Goal: Information Seeking & Learning: Learn about a topic

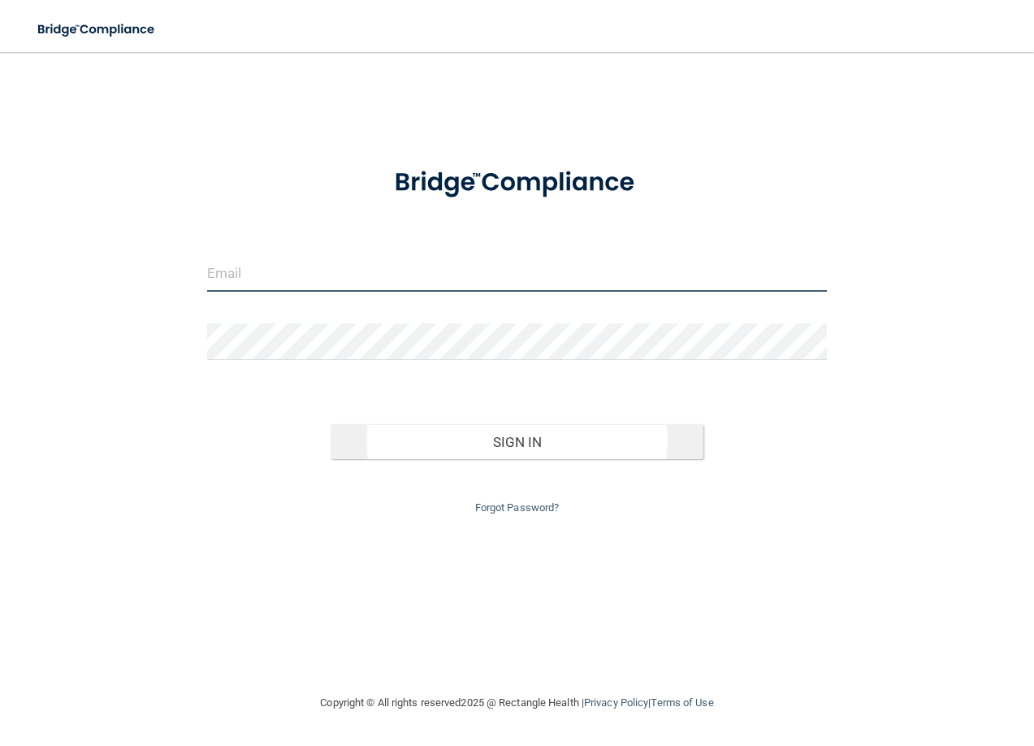
type input "[EMAIL_ADDRESS][DOMAIN_NAME]"
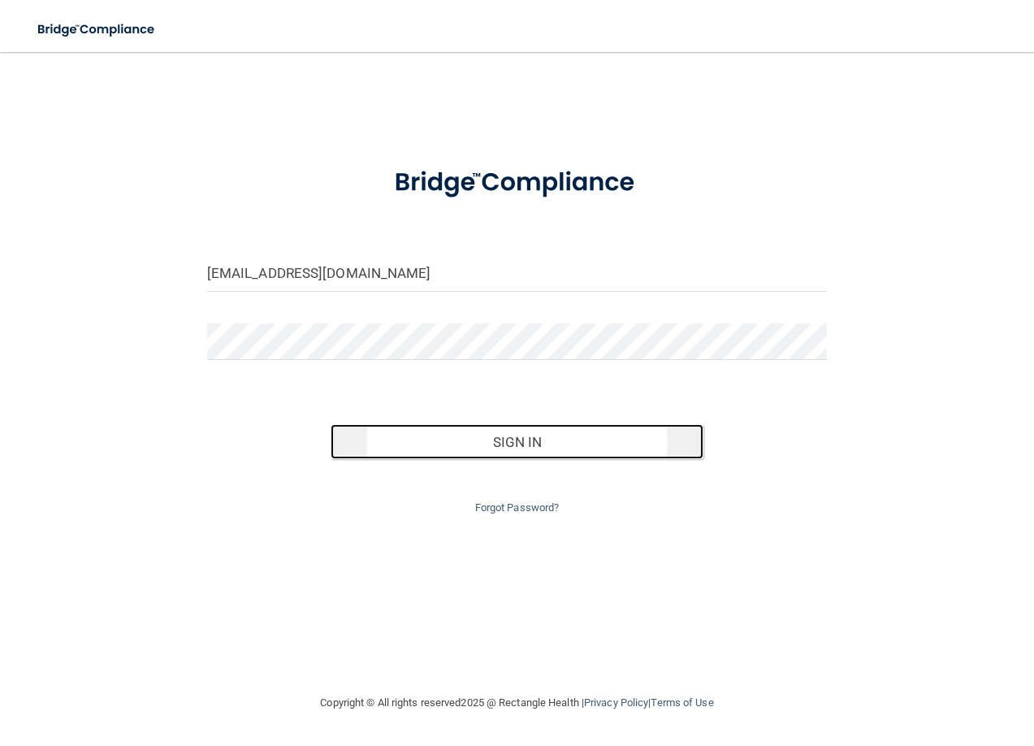
click at [556, 452] on button "Sign In" at bounding box center [517, 442] width 372 height 36
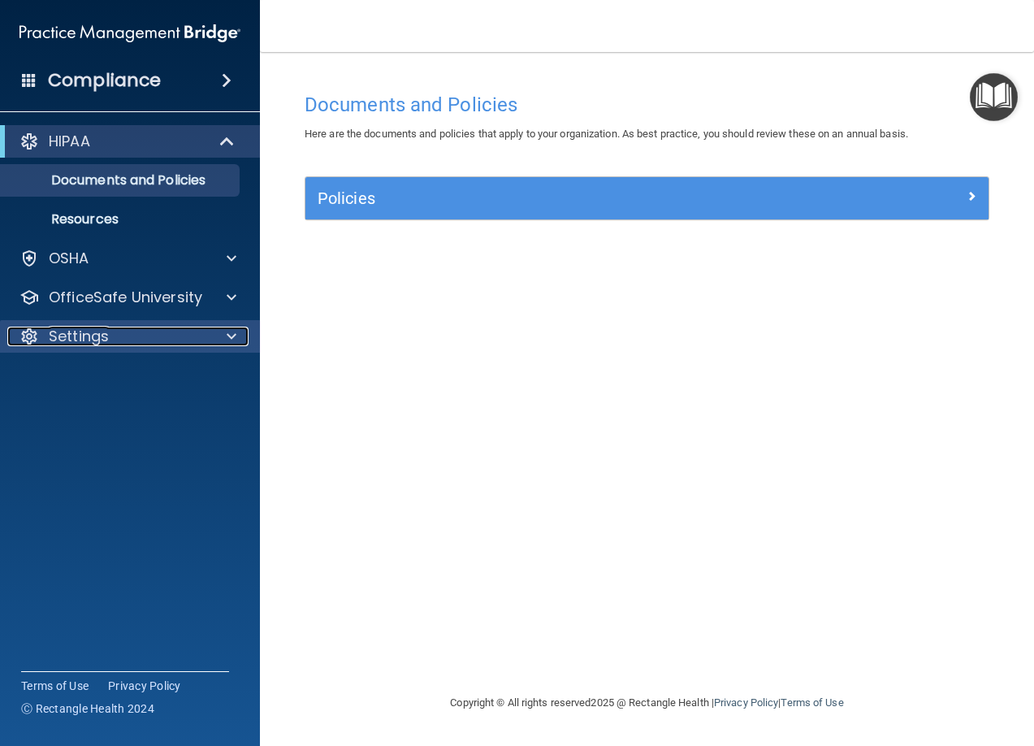
click at [139, 335] on div "Settings" at bounding box center [107, 336] width 201 height 19
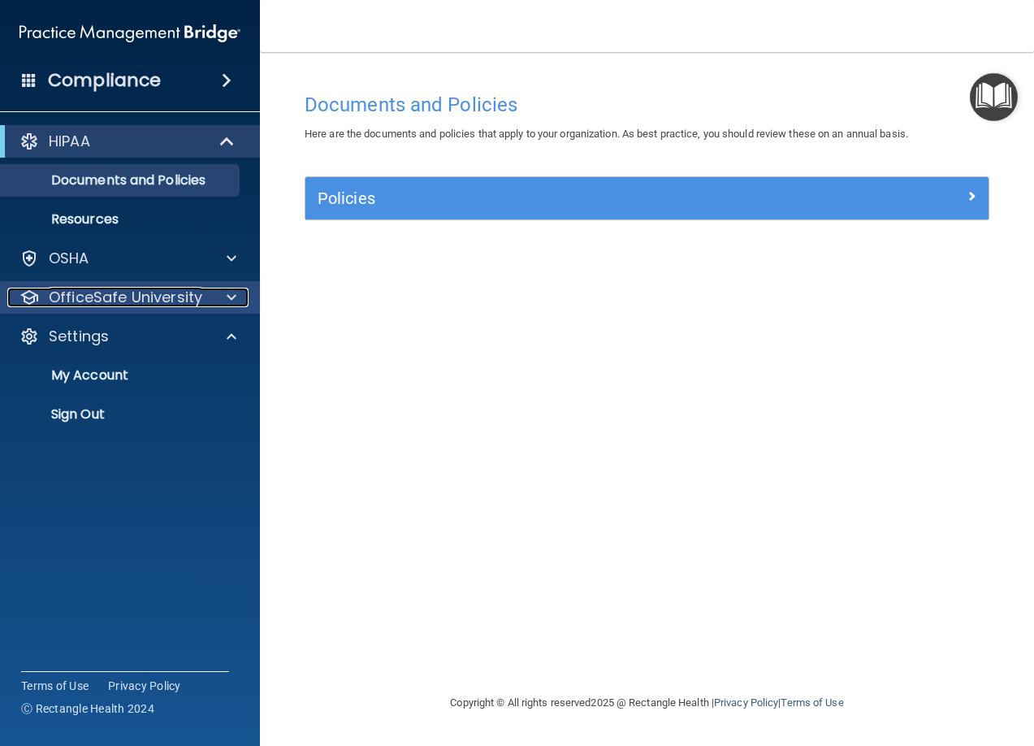
click at [135, 303] on p "OfficeSafe University" at bounding box center [126, 297] width 154 height 19
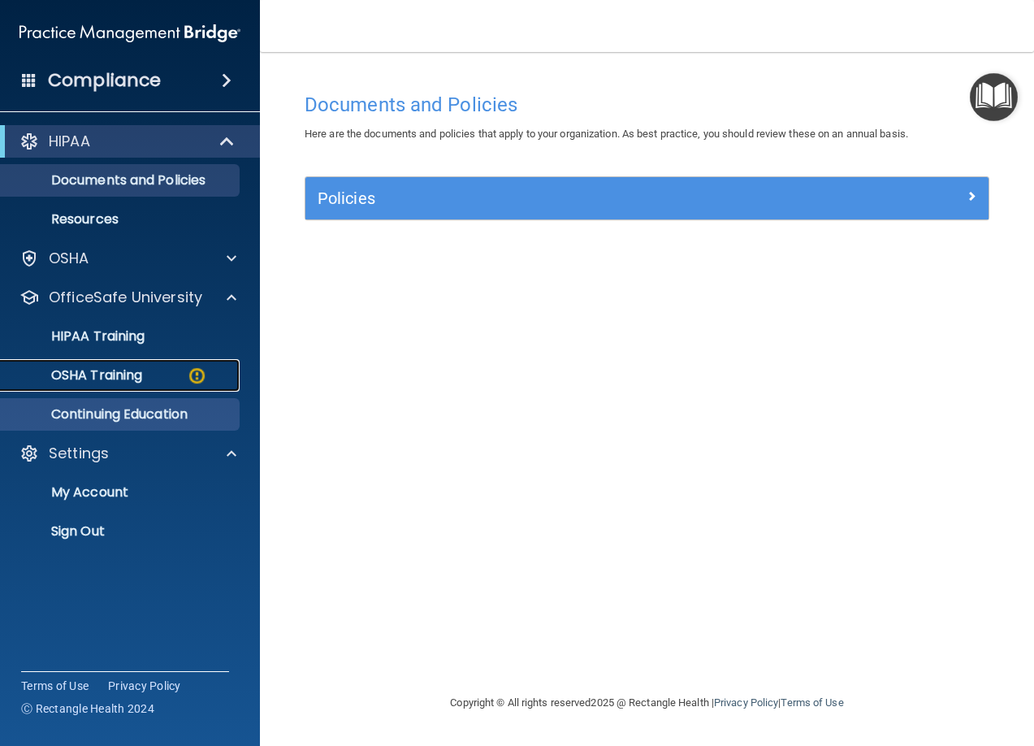
click at [107, 377] on p "OSHA Training" at bounding box center [77, 375] width 132 height 16
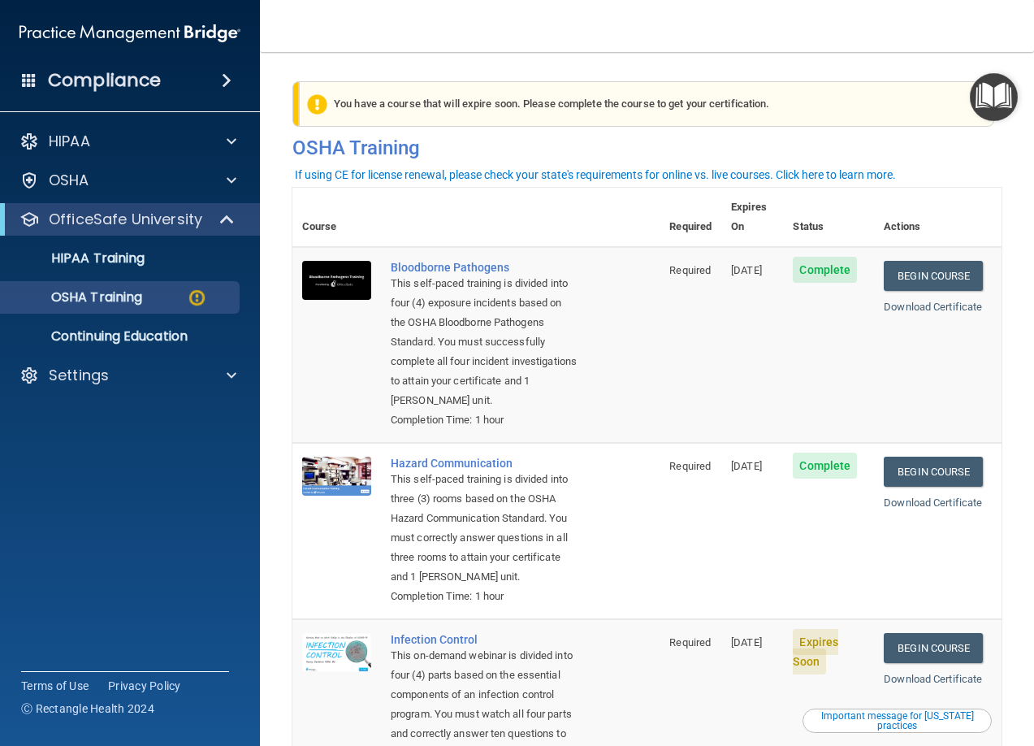
click at [897, 53] on main "You have a course that has expired or is incomplete. Please complete the course…" at bounding box center [647, 399] width 774 height 694
click at [139, 130] on div "HIPAA" at bounding box center [130, 141] width 261 height 32
click at [189, 381] on div "Settings" at bounding box center [107, 375] width 201 height 19
click at [119, 424] on link "My Account" at bounding box center [112, 414] width 256 height 32
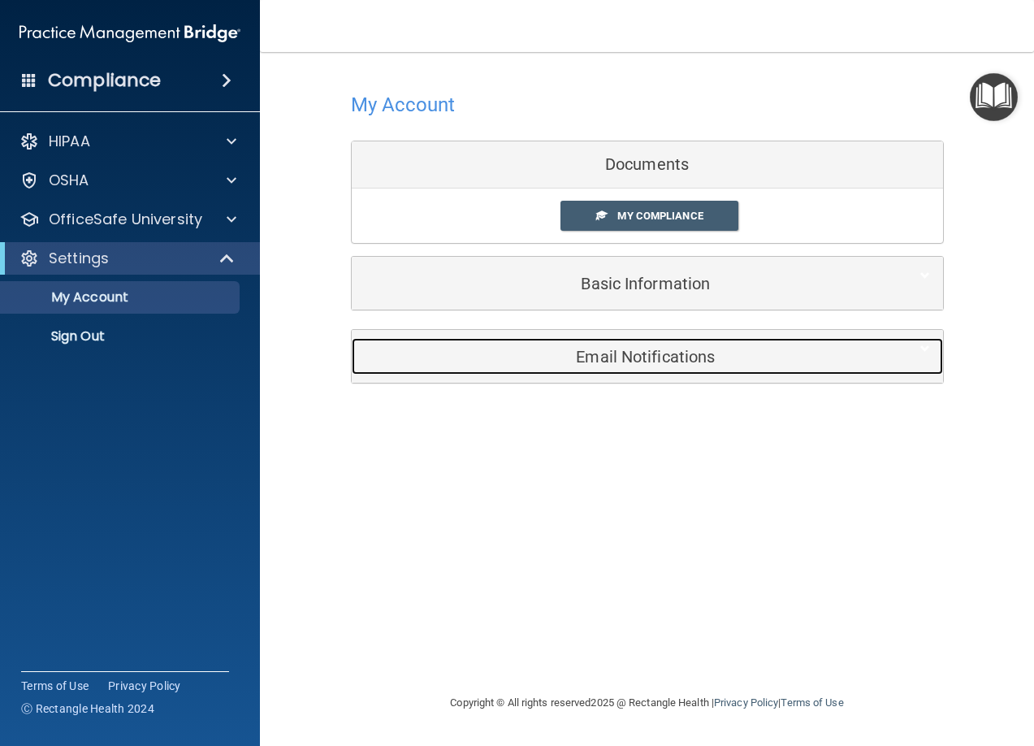
click at [639, 360] on h5 "Email Notifications" at bounding box center [622, 357] width 517 height 18
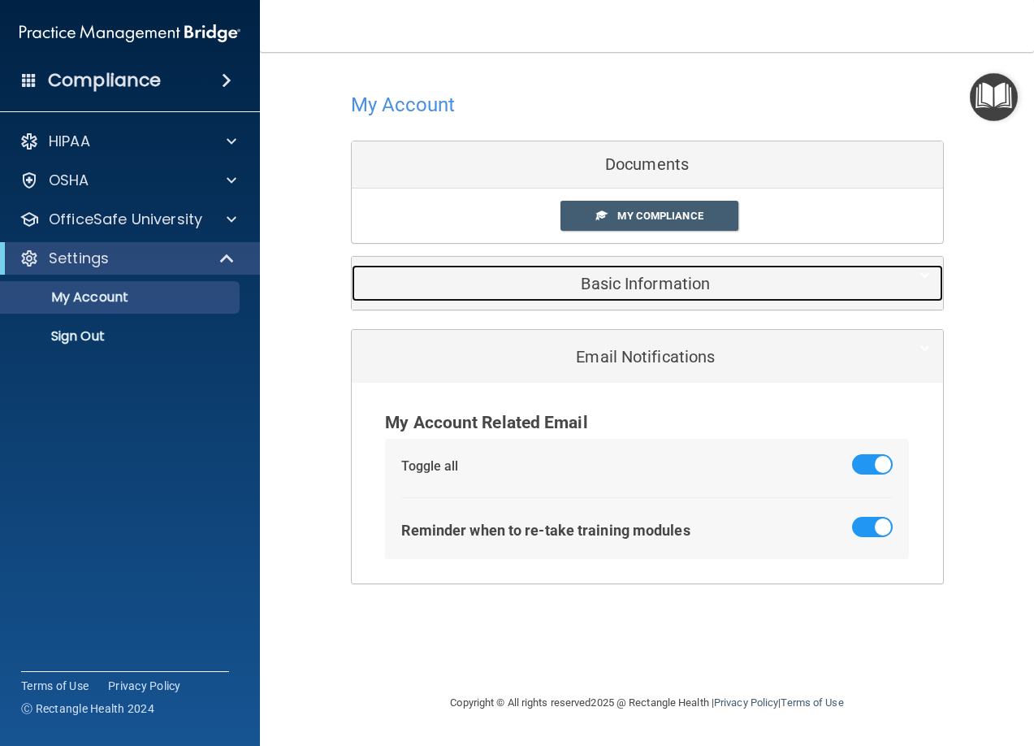
click at [648, 291] on h5 "Basic Information" at bounding box center [622, 284] width 517 height 18
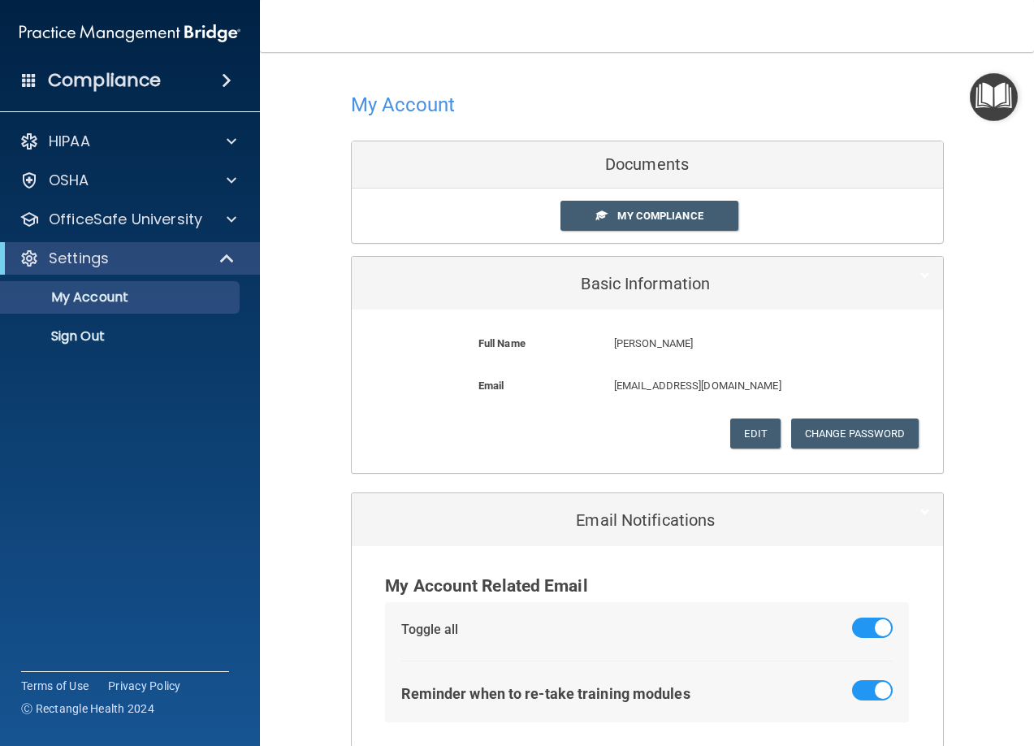
click at [641, 166] on div "Documents" at bounding box center [647, 164] width 591 height 47
click at [637, 210] on span "My Compliance" at bounding box center [659, 216] width 85 height 12
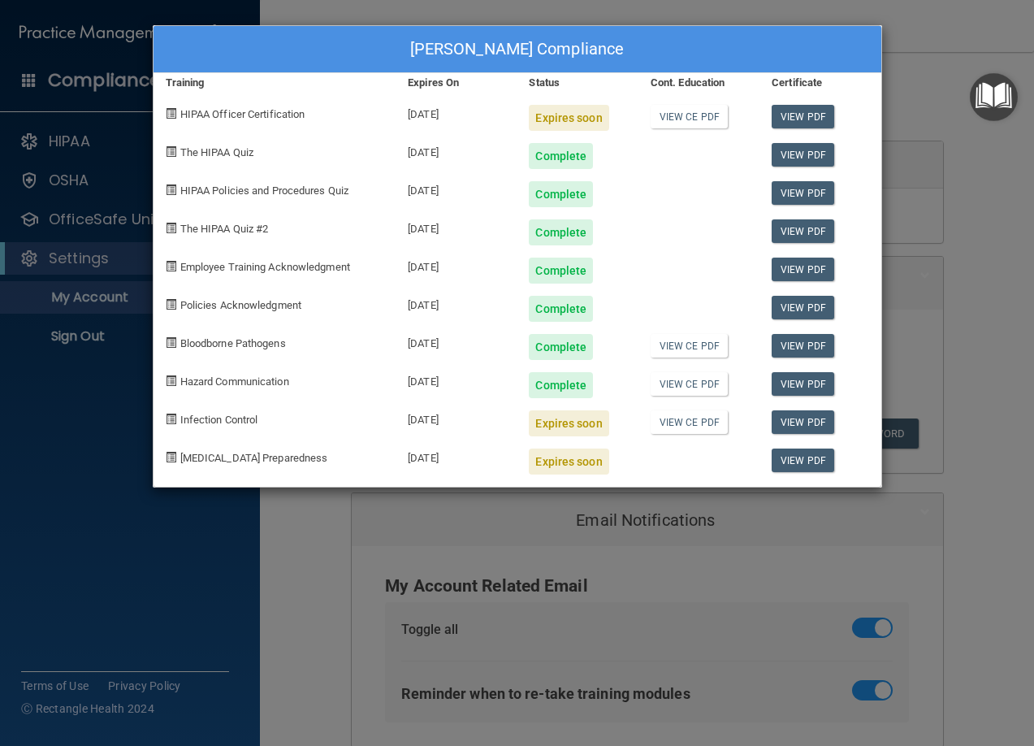
click at [422, 117] on div "[DATE]" at bounding box center [456, 112] width 121 height 38
click at [535, 119] on div "Expires soon" at bounding box center [569, 118] width 80 height 26
click at [790, 112] on link "View PDF" at bounding box center [803, 117] width 63 height 24
click at [666, 114] on link "View CE PDF" at bounding box center [689, 117] width 77 height 24
click at [558, 128] on div "Expires soon" at bounding box center [569, 118] width 80 height 26
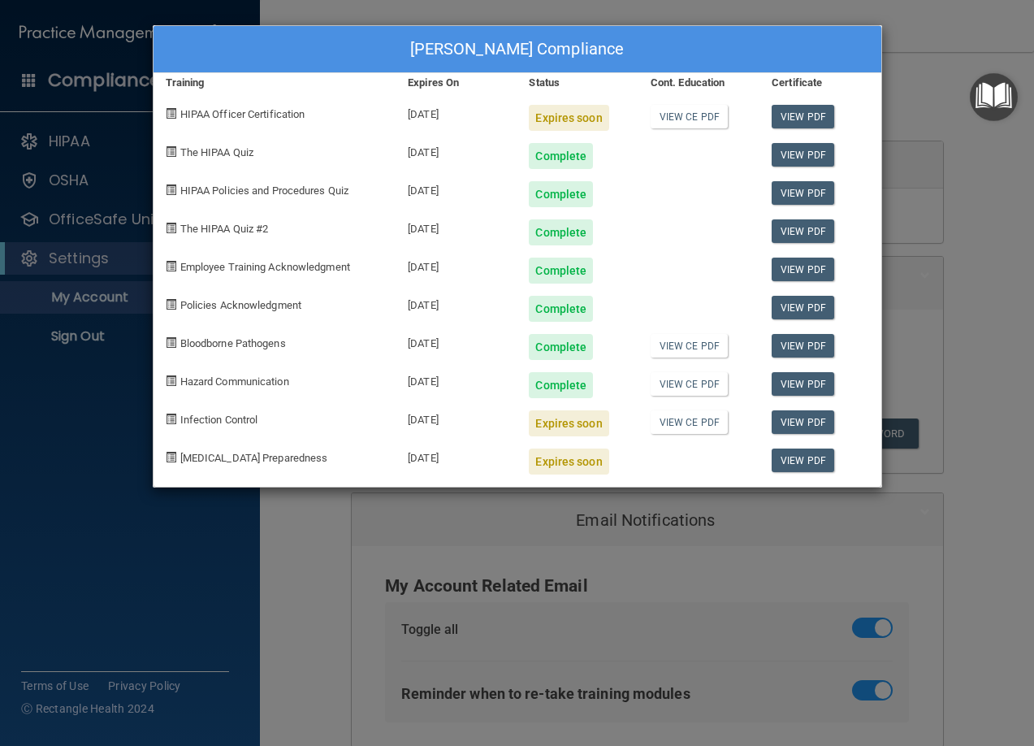
click at [366, 111] on div "HIPAA Officer Certification" at bounding box center [275, 112] width 243 height 38
click at [209, 100] on div "HIPAA Officer Certification" at bounding box center [275, 112] width 243 height 38
click at [199, 115] on span "HIPAA Officer Certification" at bounding box center [242, 114] width 125 height 12
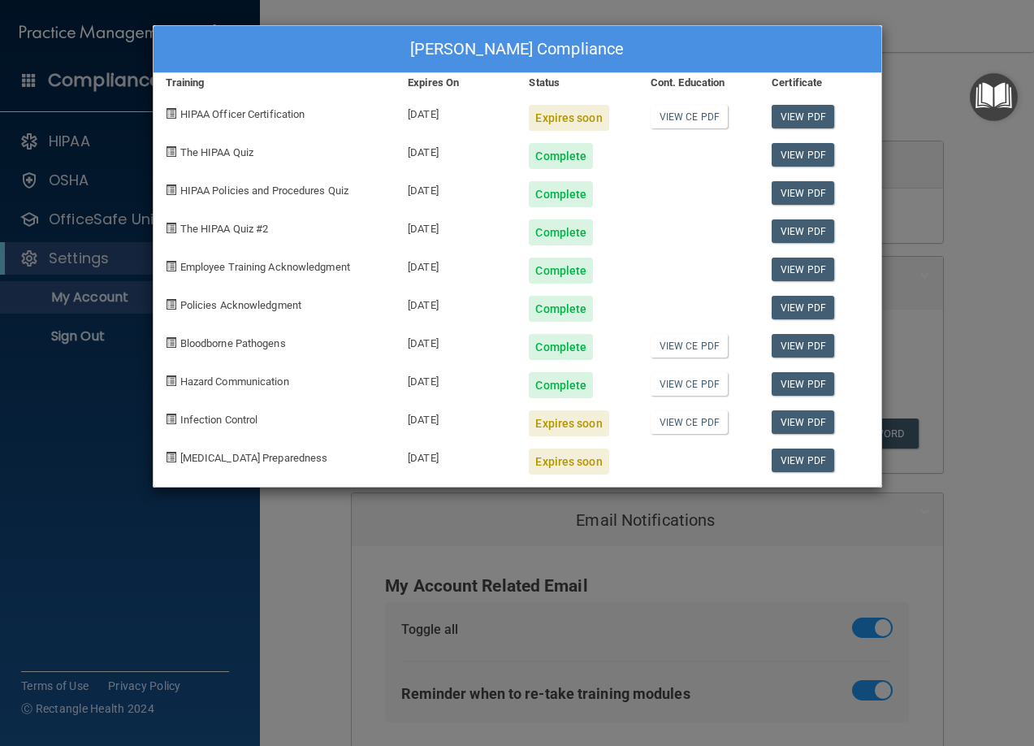
click at [394, 659] on div "[PERSON_NAME] Compliance Training Expires On Status Cont. Education Certificate…" at bounding box center [517, 373] width 1034 height 746
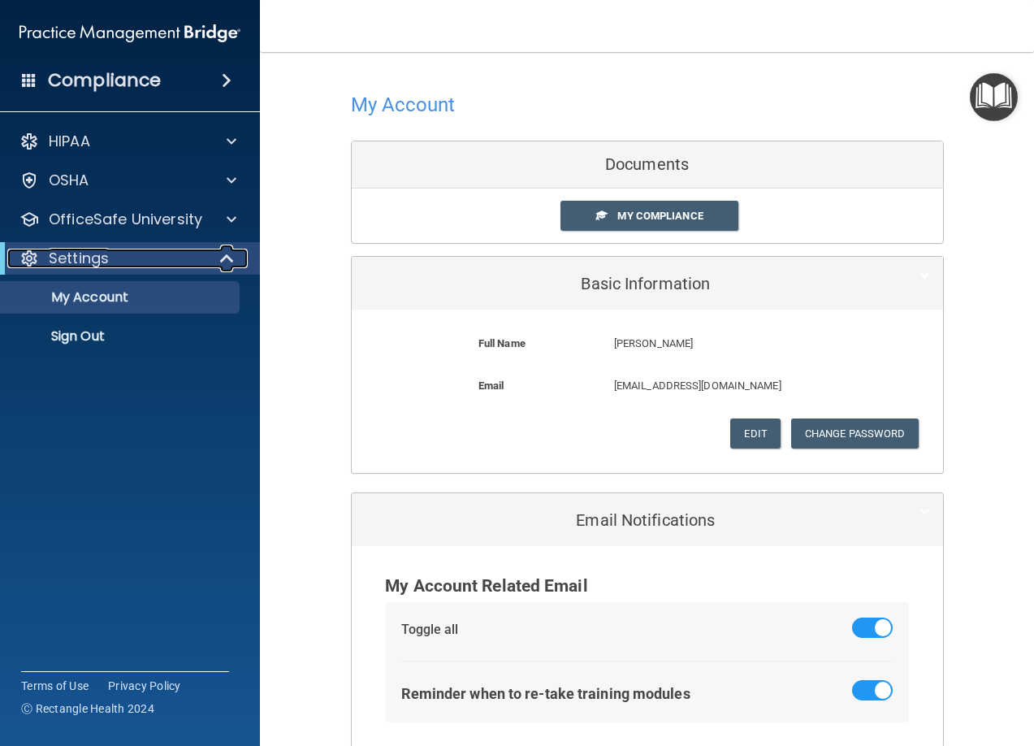
click at [99, 266] on p "Settings" at bounding box center [79, 258] width 60 height 19
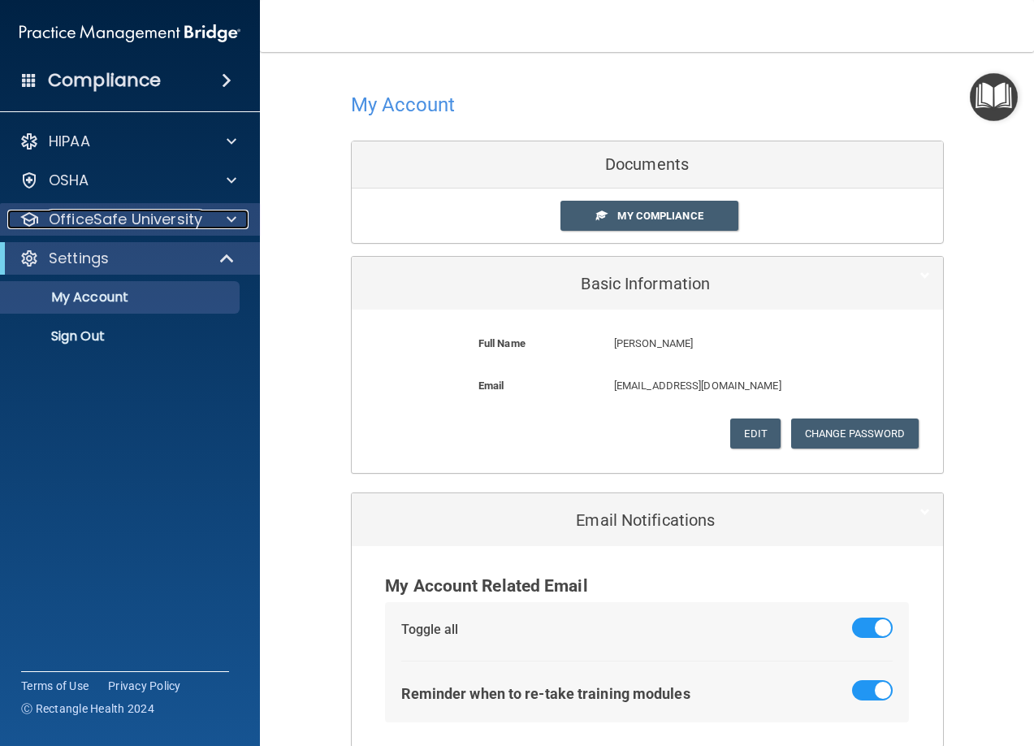
click at [87, 227] on p "OfficeSafe University" at bounding box center [126, 219] width 154 height 19
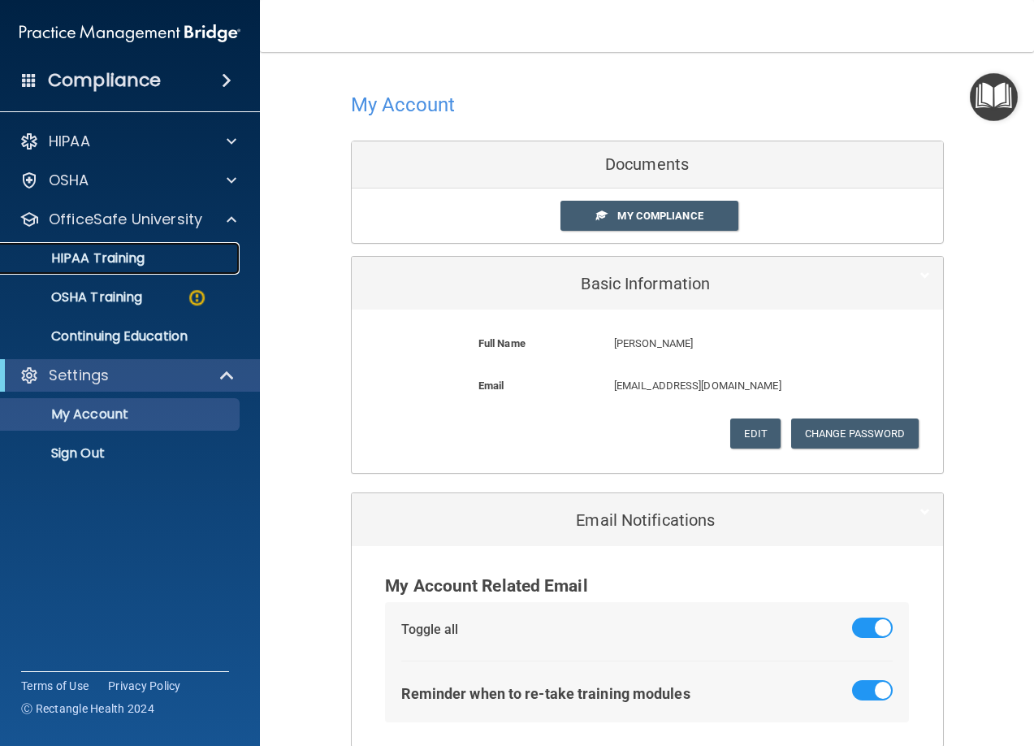
click at [93, 247] on link "HIPAA Training" at bounding box center [112, 258] width 256 height 32
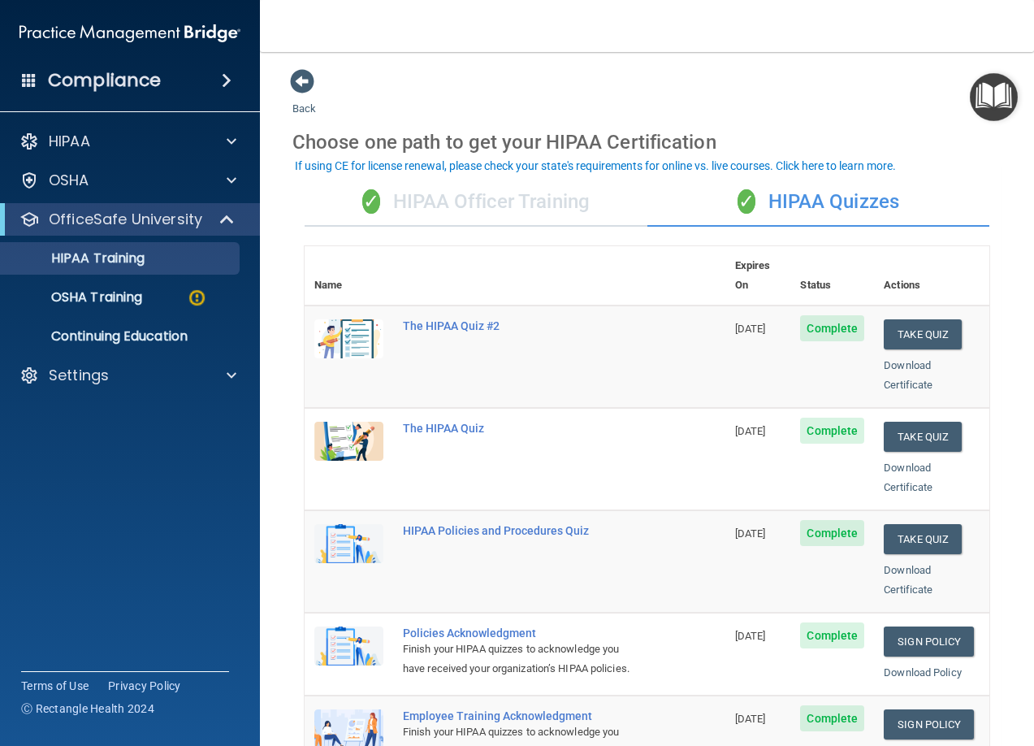
click at [490, 218] on div "✓ HIPAA Officer Training" at bounding box center [476, 202] width 343 height 49
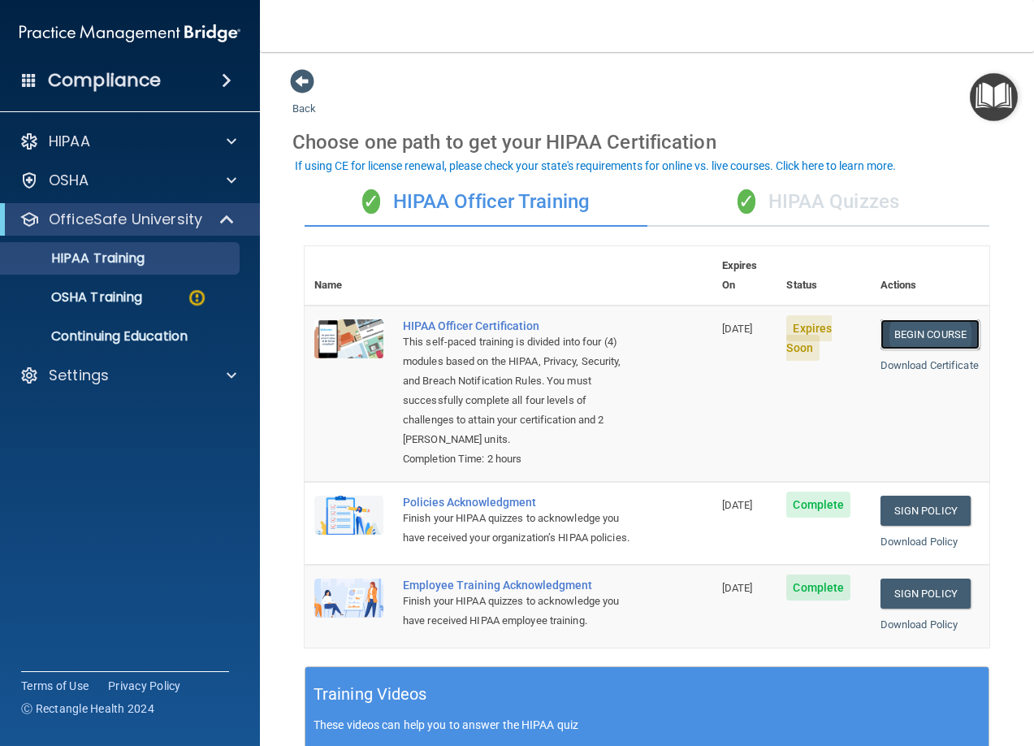
click at [912, 319] on link "Begin Course" at bounding box center [930, 334] width 99 height 30
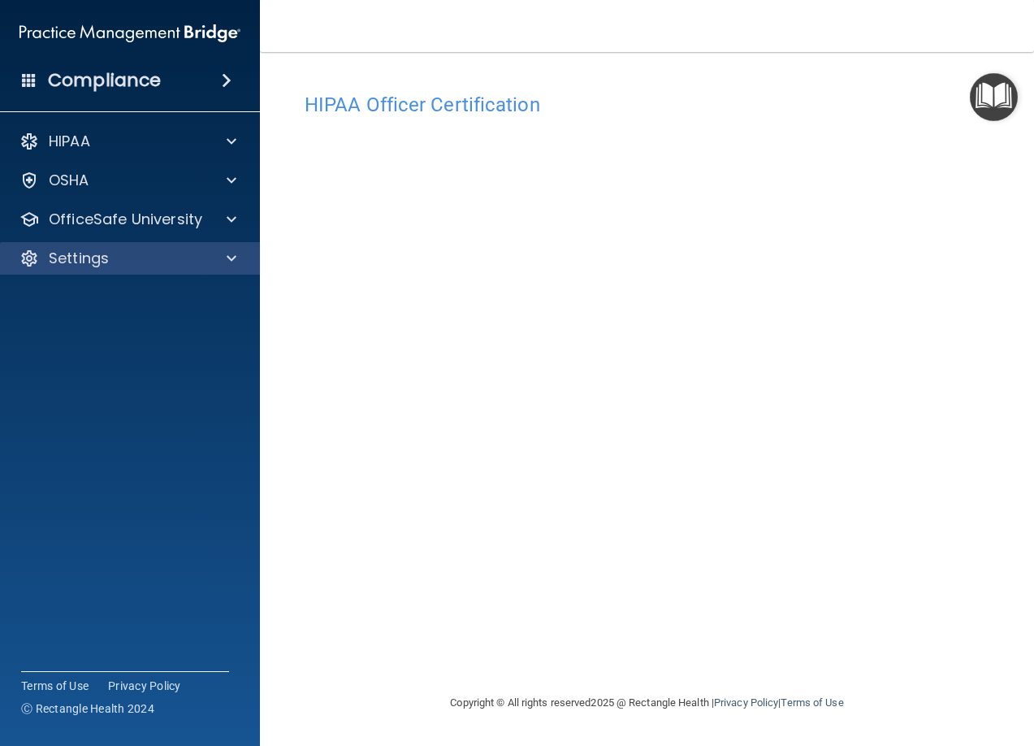
click at [134, 248] on div "Settings" at bounding box center [130, 258] width 261 height 32
click at [109, 259] on div "Settings" at bounding box center [107, 258] width 201 height 19
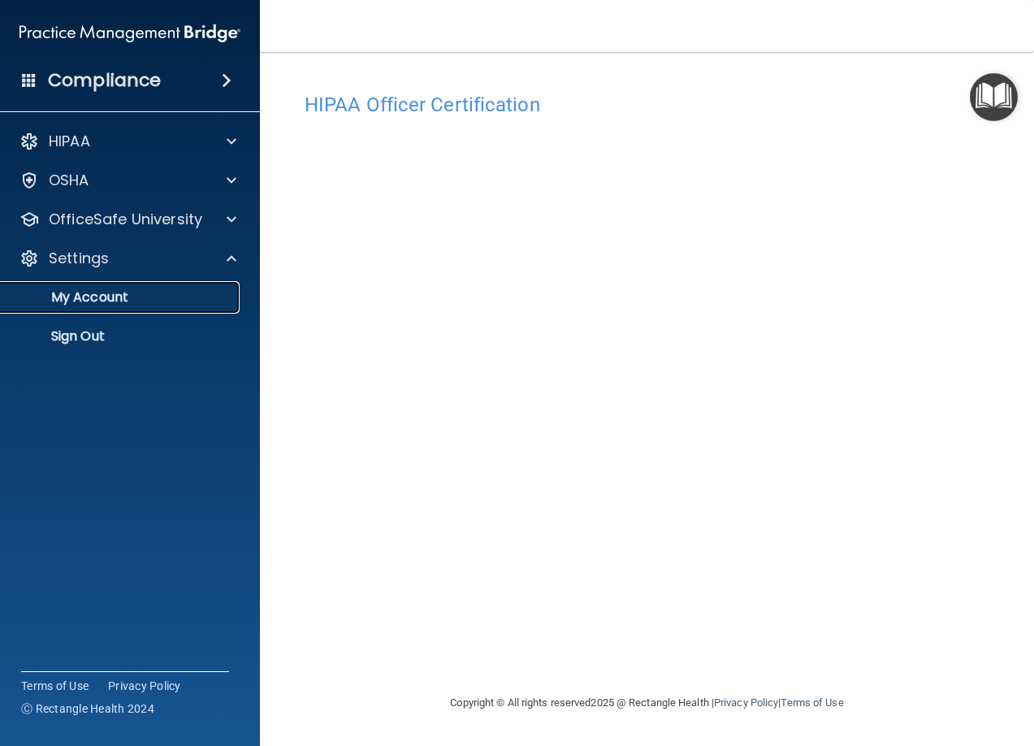
click at [95, 289] on p "My Account" at bounding box center [122, 297] width 222 height 16
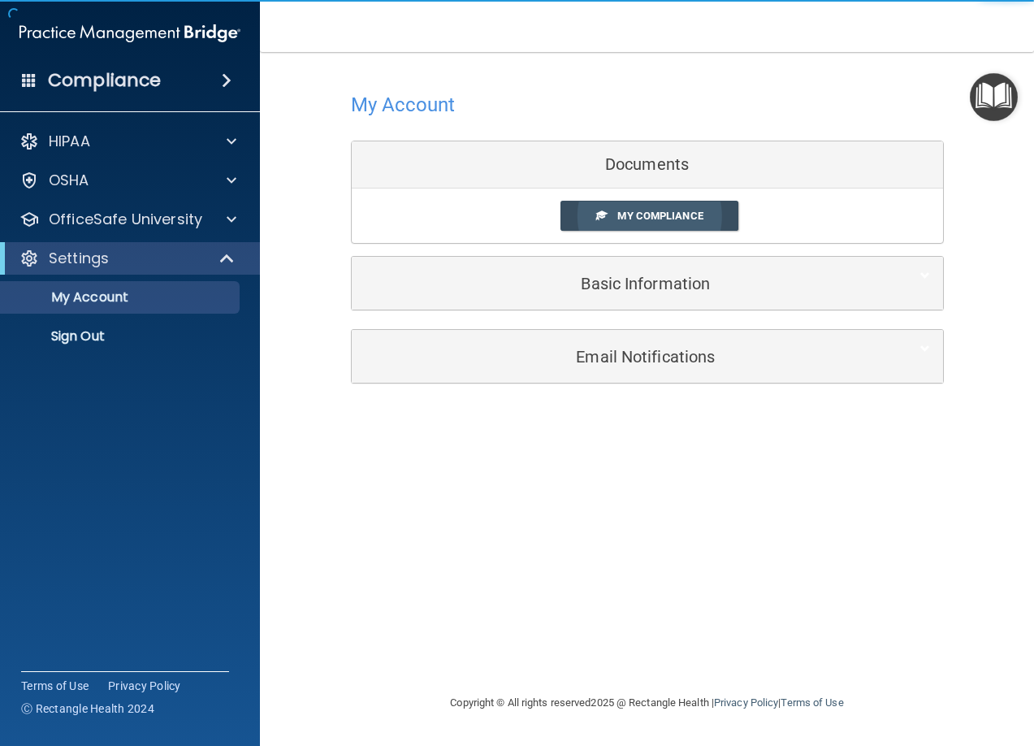
click at [660, 220] on span "My Compliance" at bounding box center [659, 216] width 85 height 12
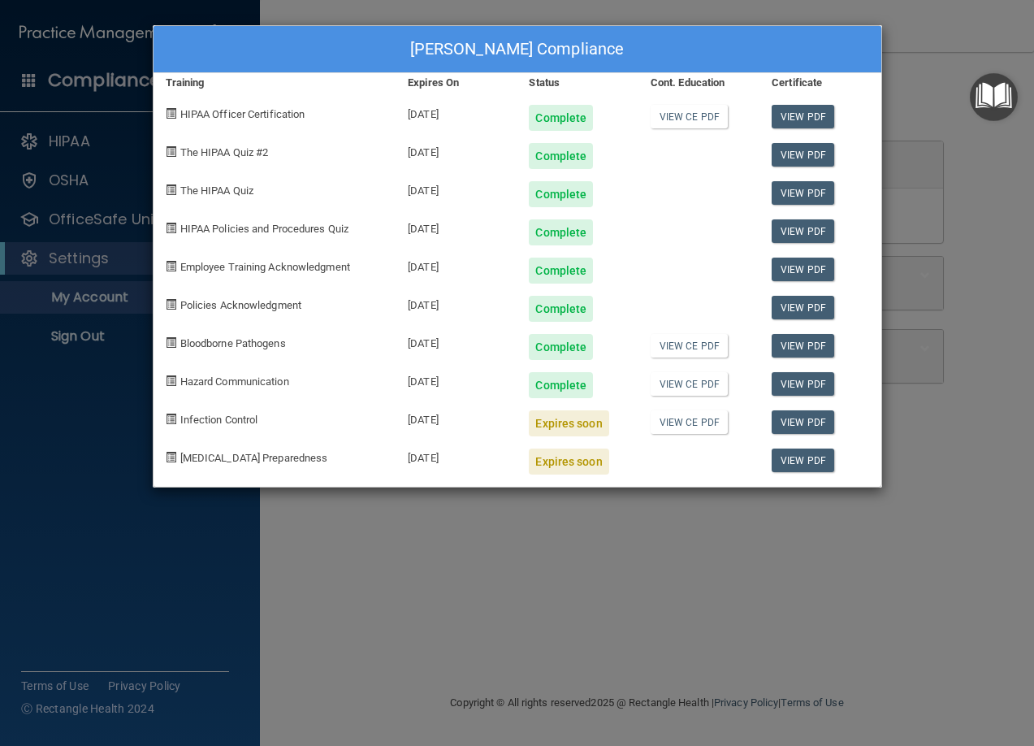
click at [422, 18] on div "CANDY HIDALGO's Compliance Training Expires On Status Cont. Education Certifica…" at bounding box center [517, 373] width 1034 height 746
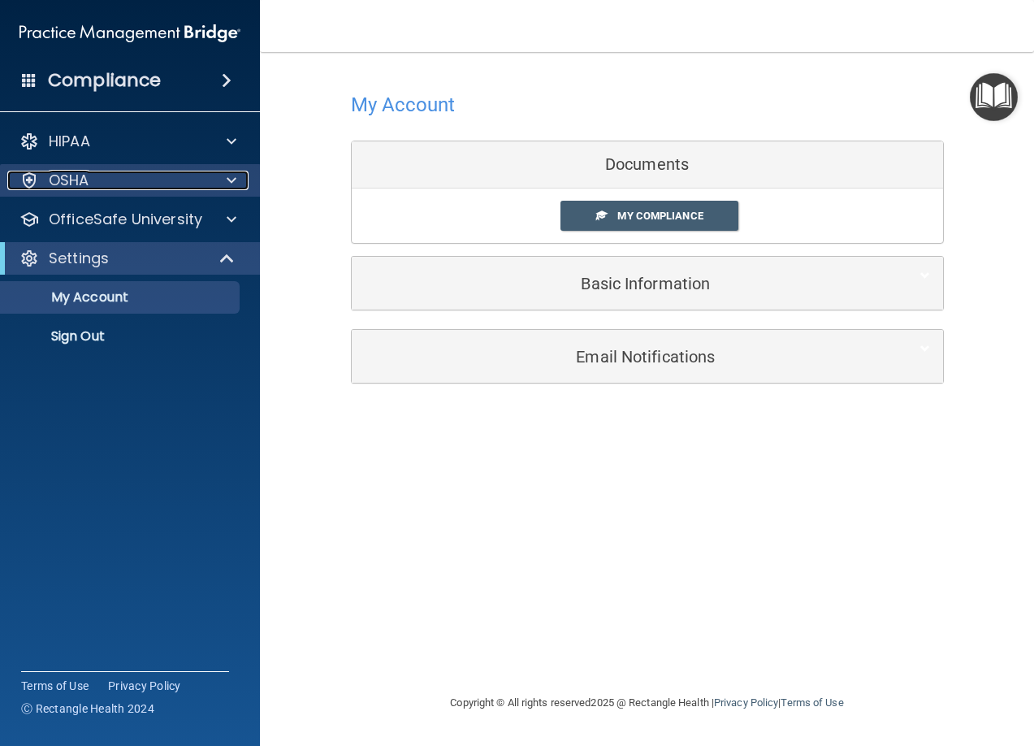
click at [78, 183] on p "OSHA" at bounding box center [69, 180] width 41 height 19
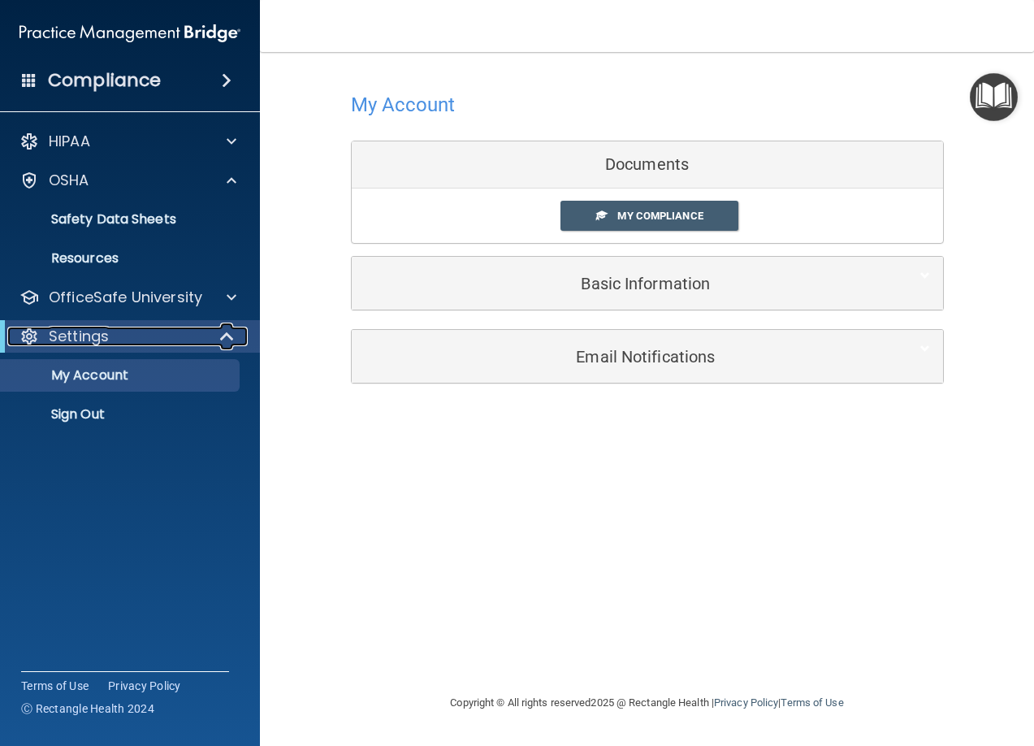
click at [88, 329] on p "Settings" at bounding box center [79, 336] width 60 height 19
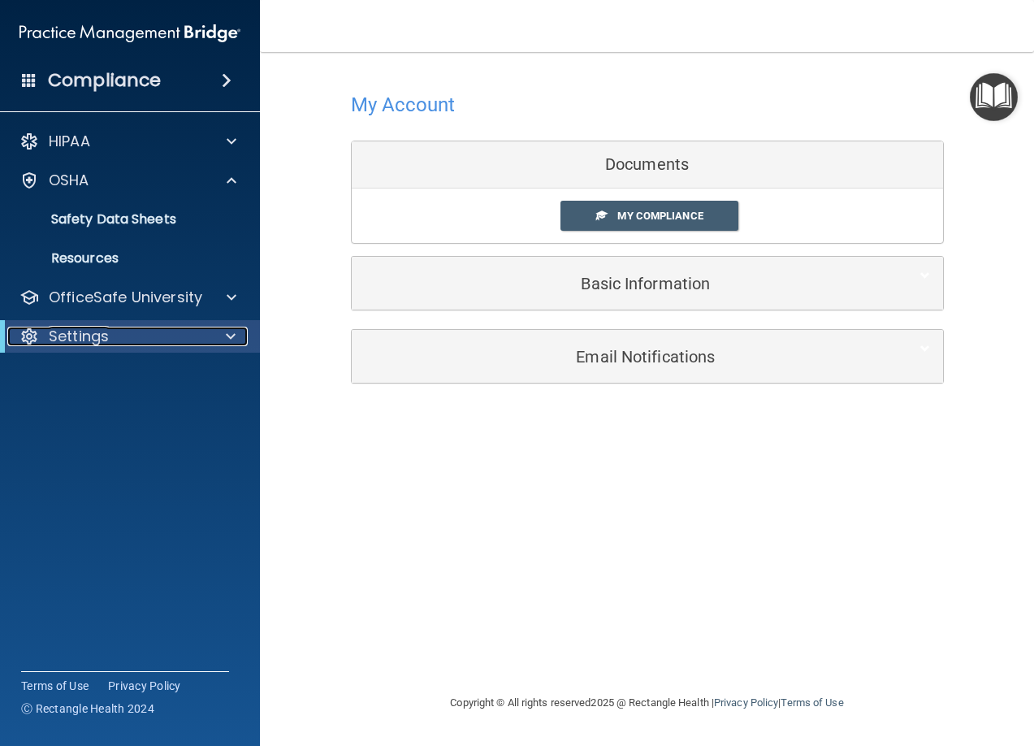
click at [87, 329] on p "Settings" at bounding box center [79, 336] width 60 height 19
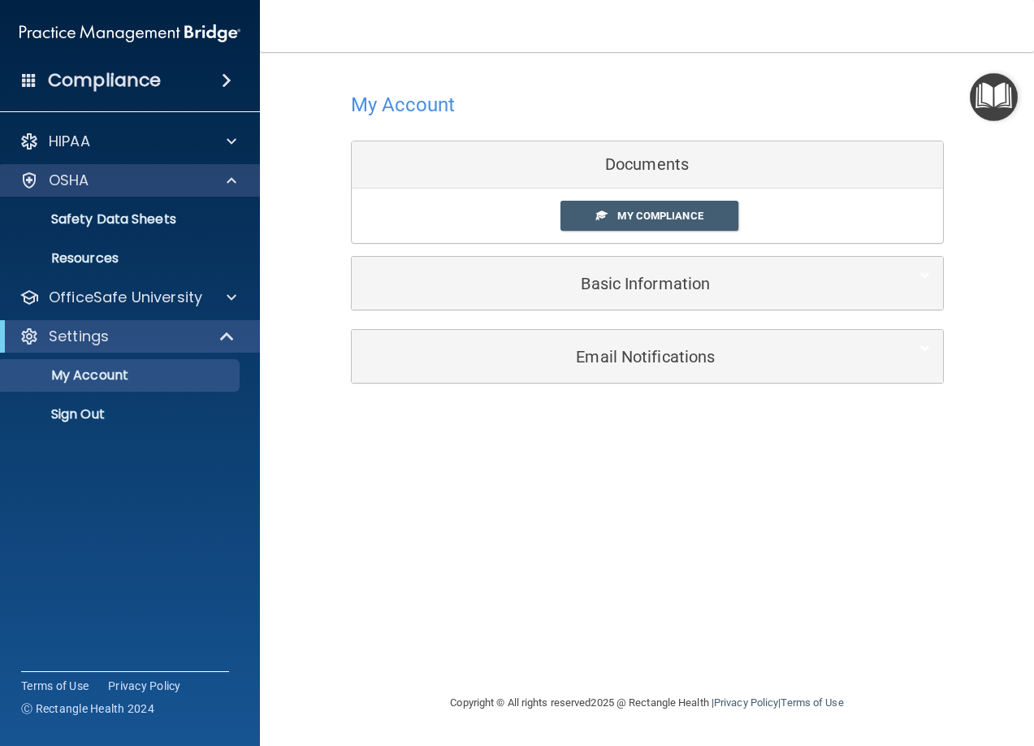
click at [103, 170] on div "OSHA" at bounding box center [130, 180] width 261 height 32
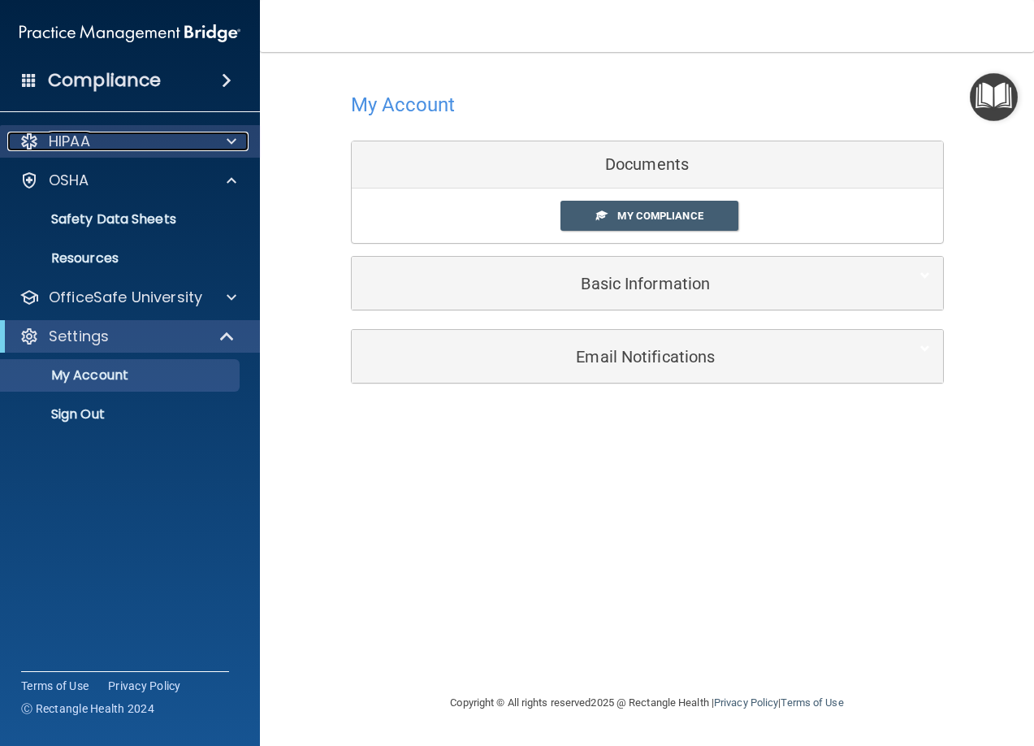
click at [104, 149] on div "HIPAA" at bounding box center [107, 141] width 201 height 19
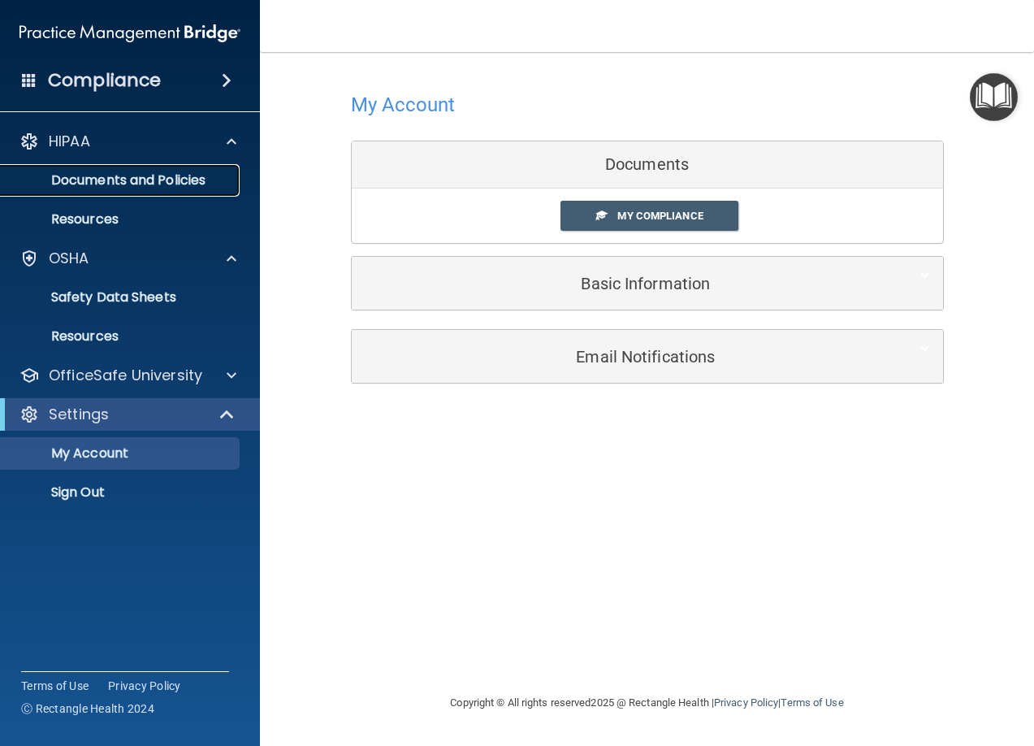
click at [104, 184] on p "Documents and Policies" at bounding box center [122, 180] width 222 height 16
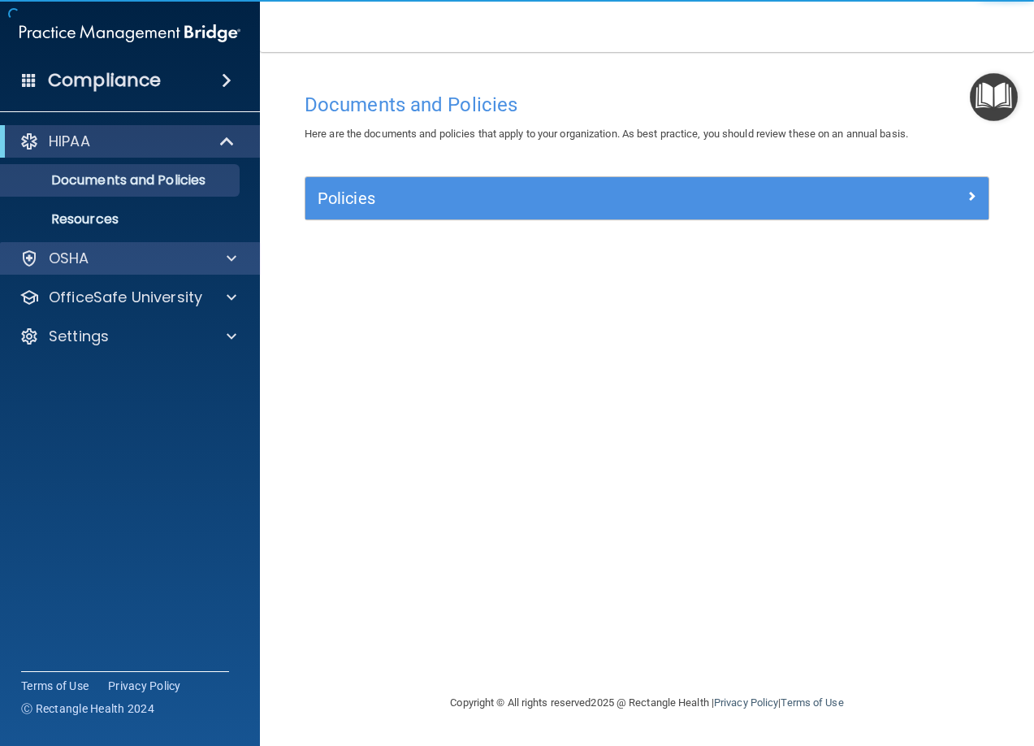
click at [89, 269] on div "OSHA" at bounding box center [130, 258] width 261 height 32
click at [85, 269] on div "OSHA" at bounding box center [130, 258] width 261 height 32
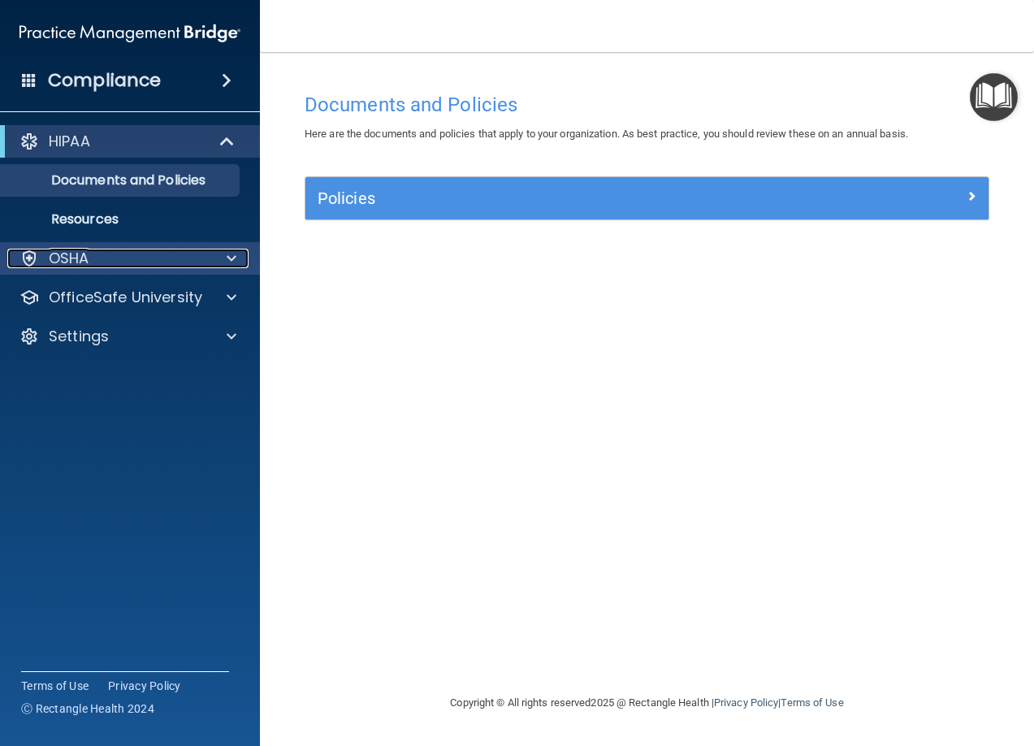
click at [214, 266] on div at bounding box center [229, 258] width 41 height 19
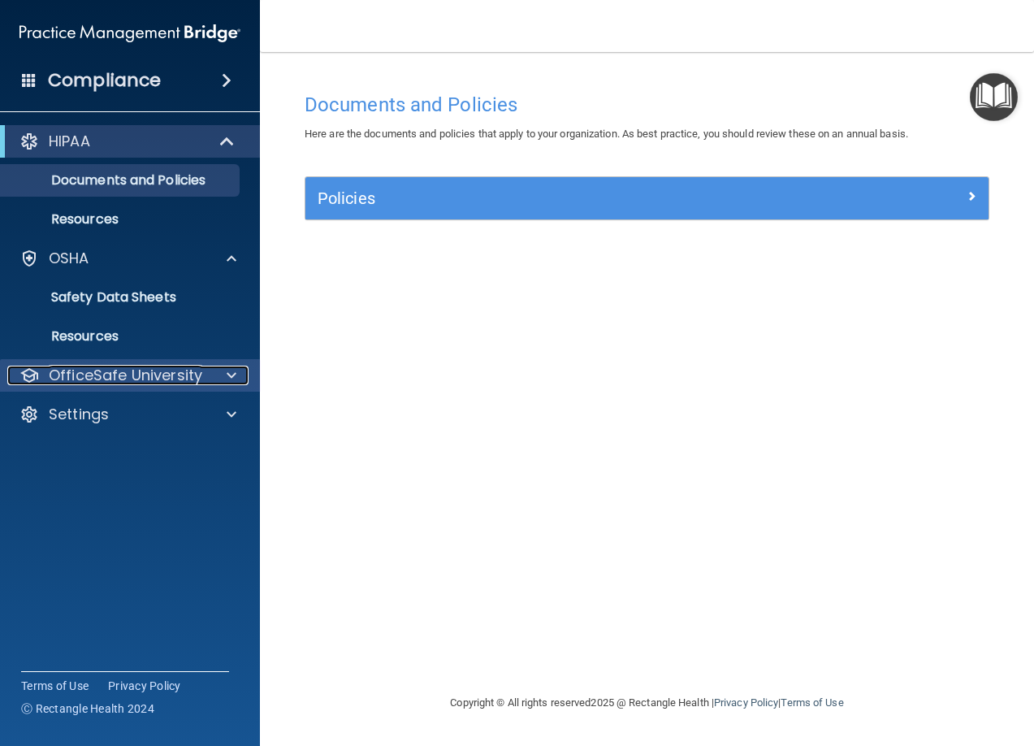
click at [154, 382] on p "OfficeSafe University" at bounding box center [126, 375] width 154 height 19
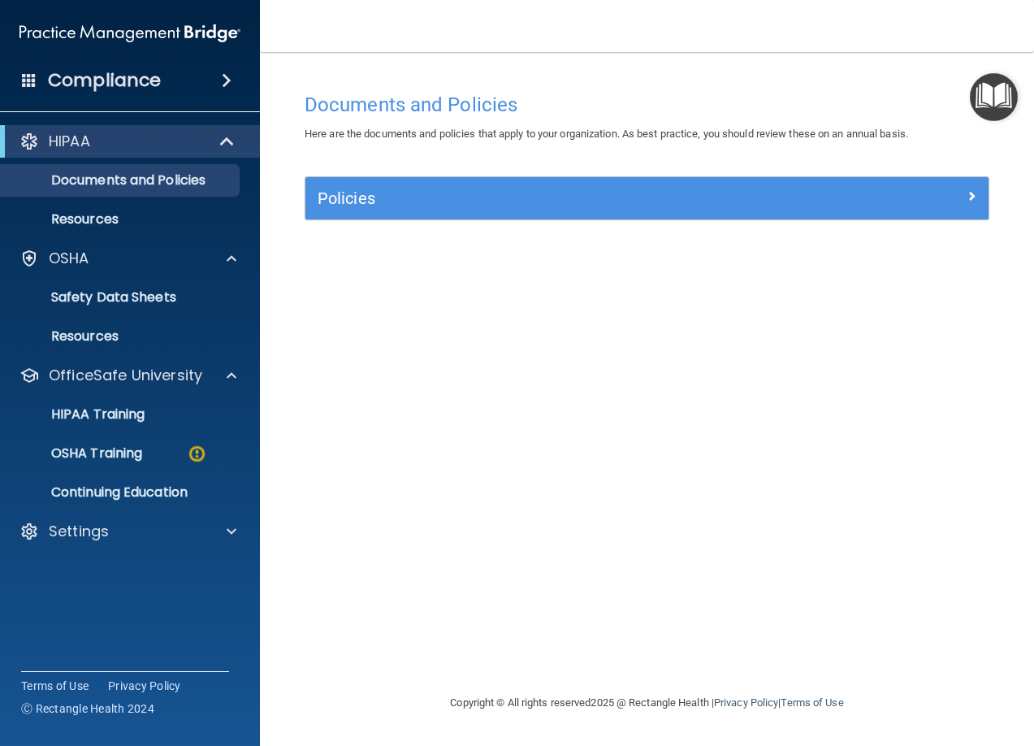
click at [133, 431] on ul "HIPAA Training OSHA Training Continuing Education" at bounding box center [131, 450] width 294 height 117
click at [130, 454] on p "OSHA Training" at bounding box center [77, 453] width 132 height 16
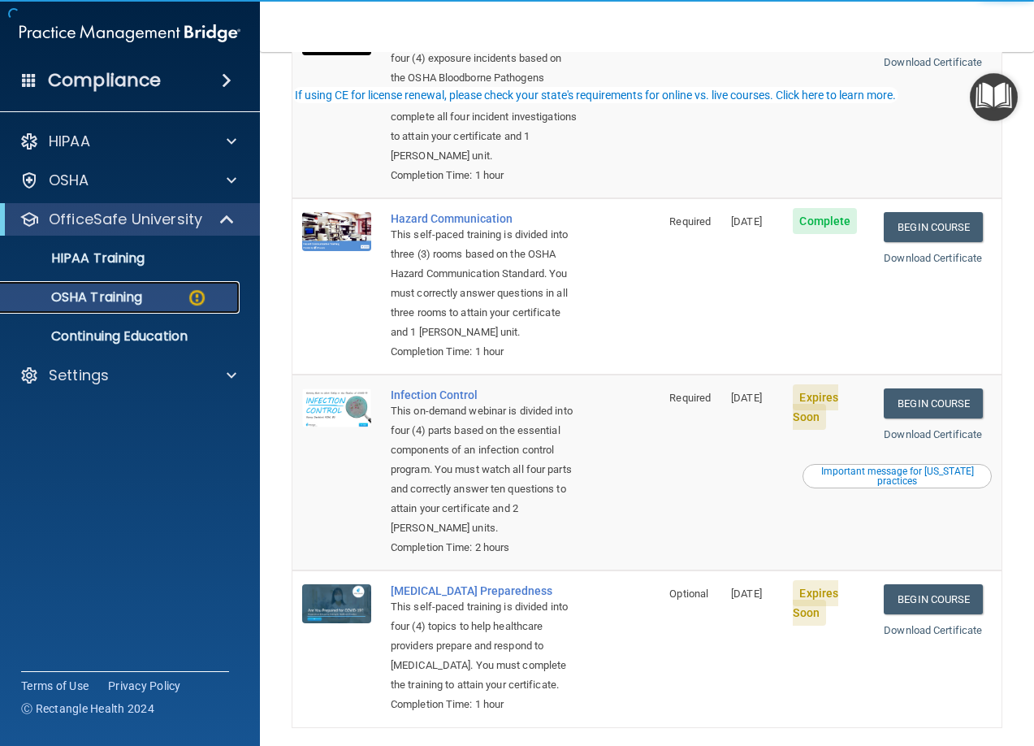
scroll to position [325, 0]
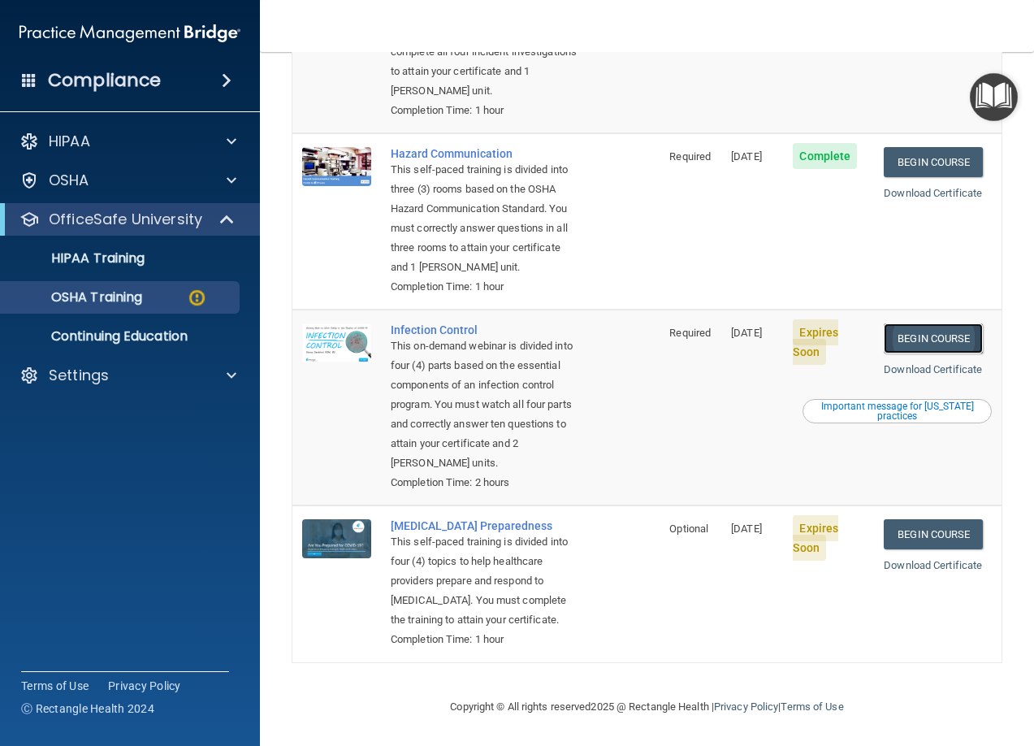
click at [937, 344] on link "Begin Course" at bounding box center [933, 338] width 99 height 30
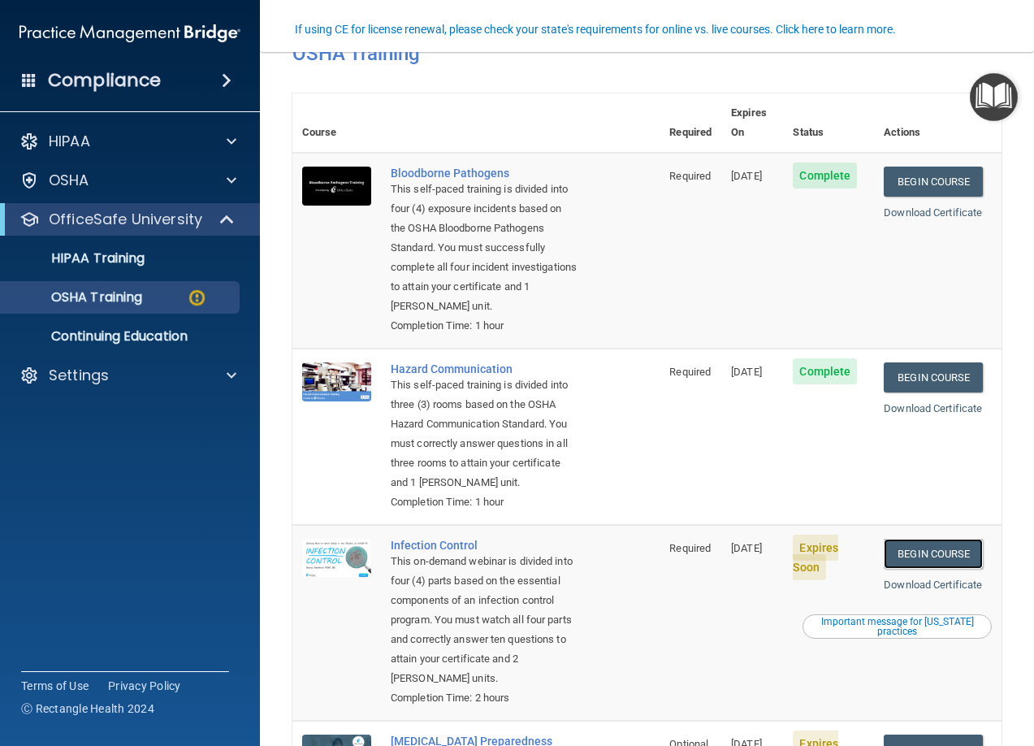
scroll to position [162, 0]
